Goal: Transaction & Acquisition: Subscribe to service/newsletter

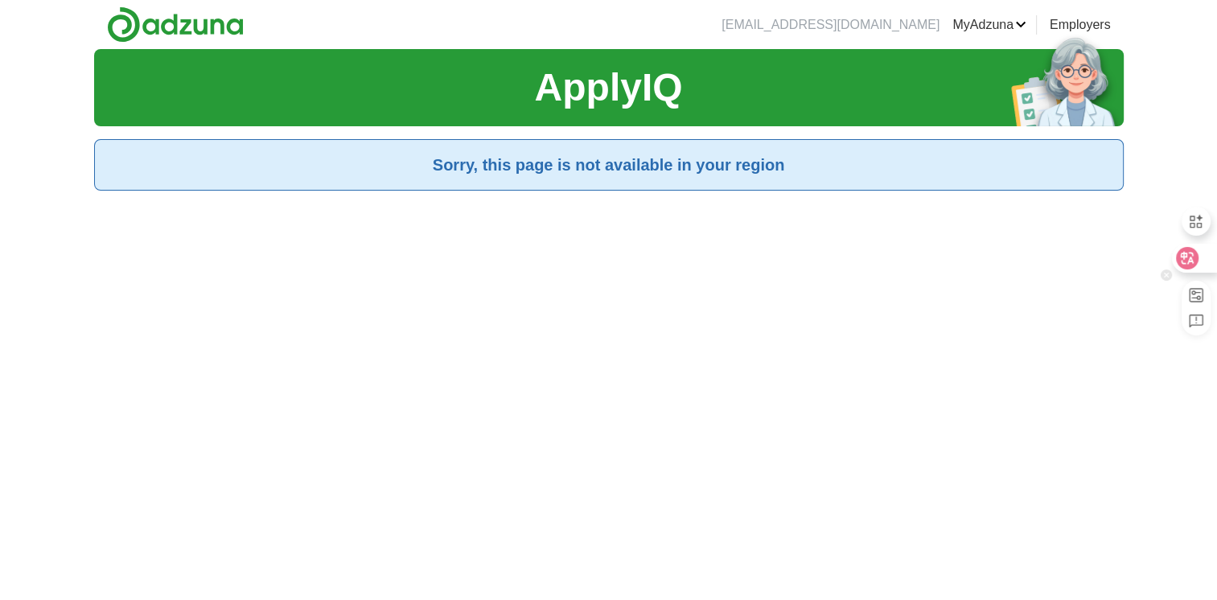
click at [1192, 256] on icon at bounding box center [1188, 258] width 14 height 13
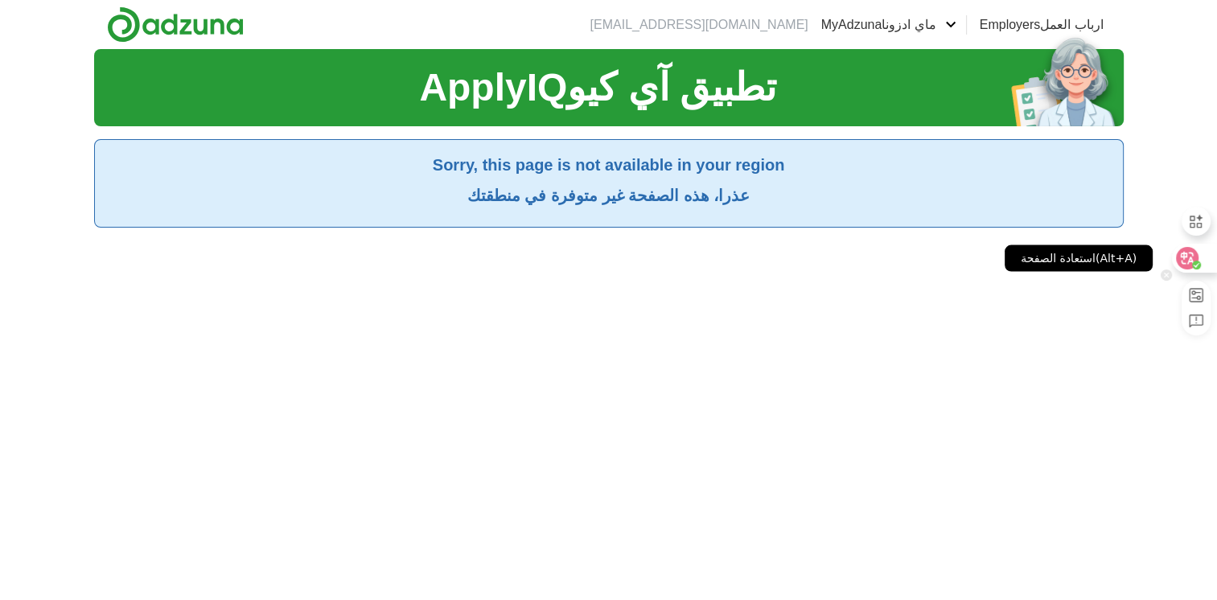
click at [1192, 256] on icon at bounding box center [1188, 258] width 14 height 13
